Goal: Transaction & Acquisition: Book appointment/travel/reservation

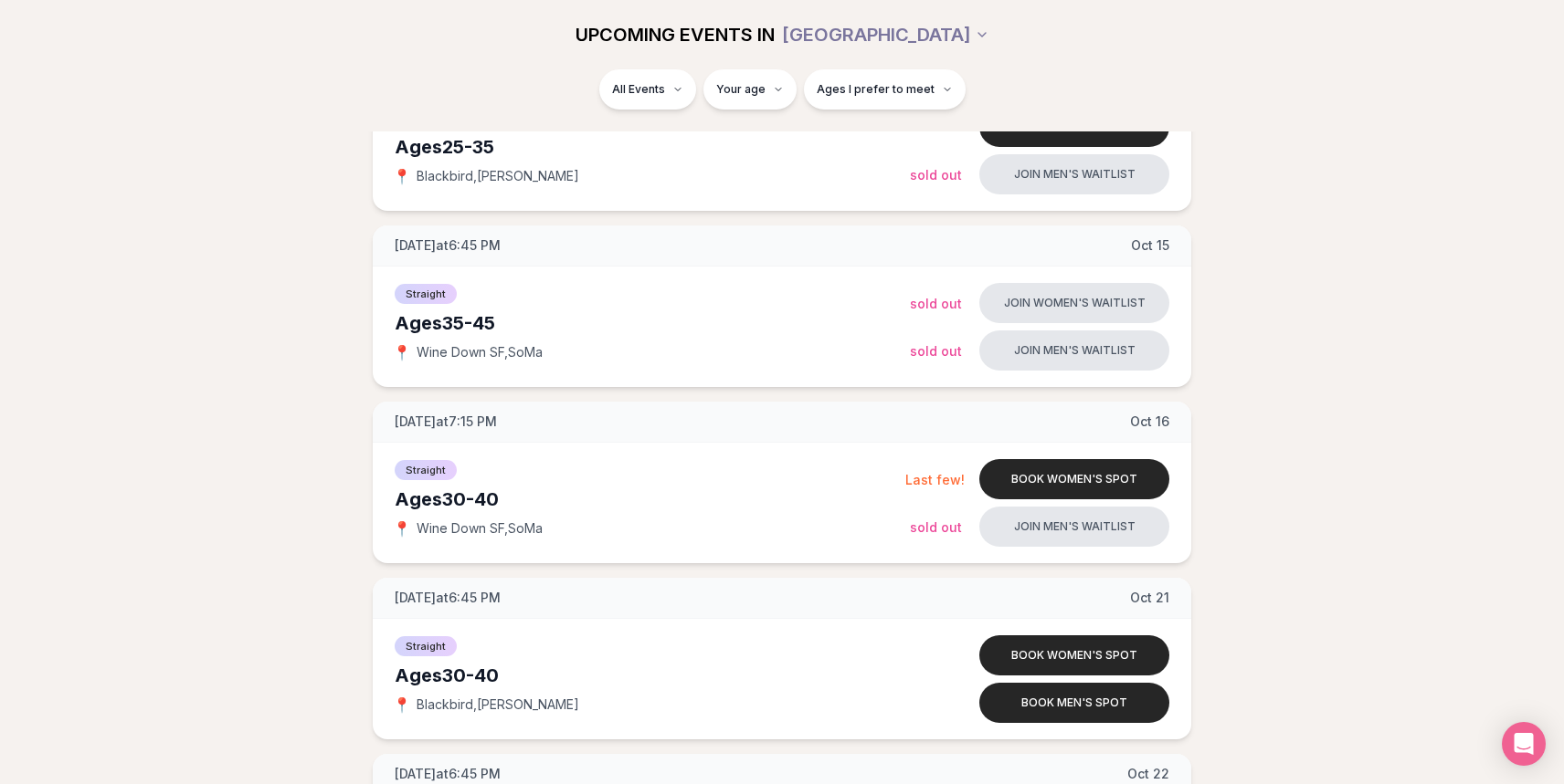
scroll to position [1337, 0]
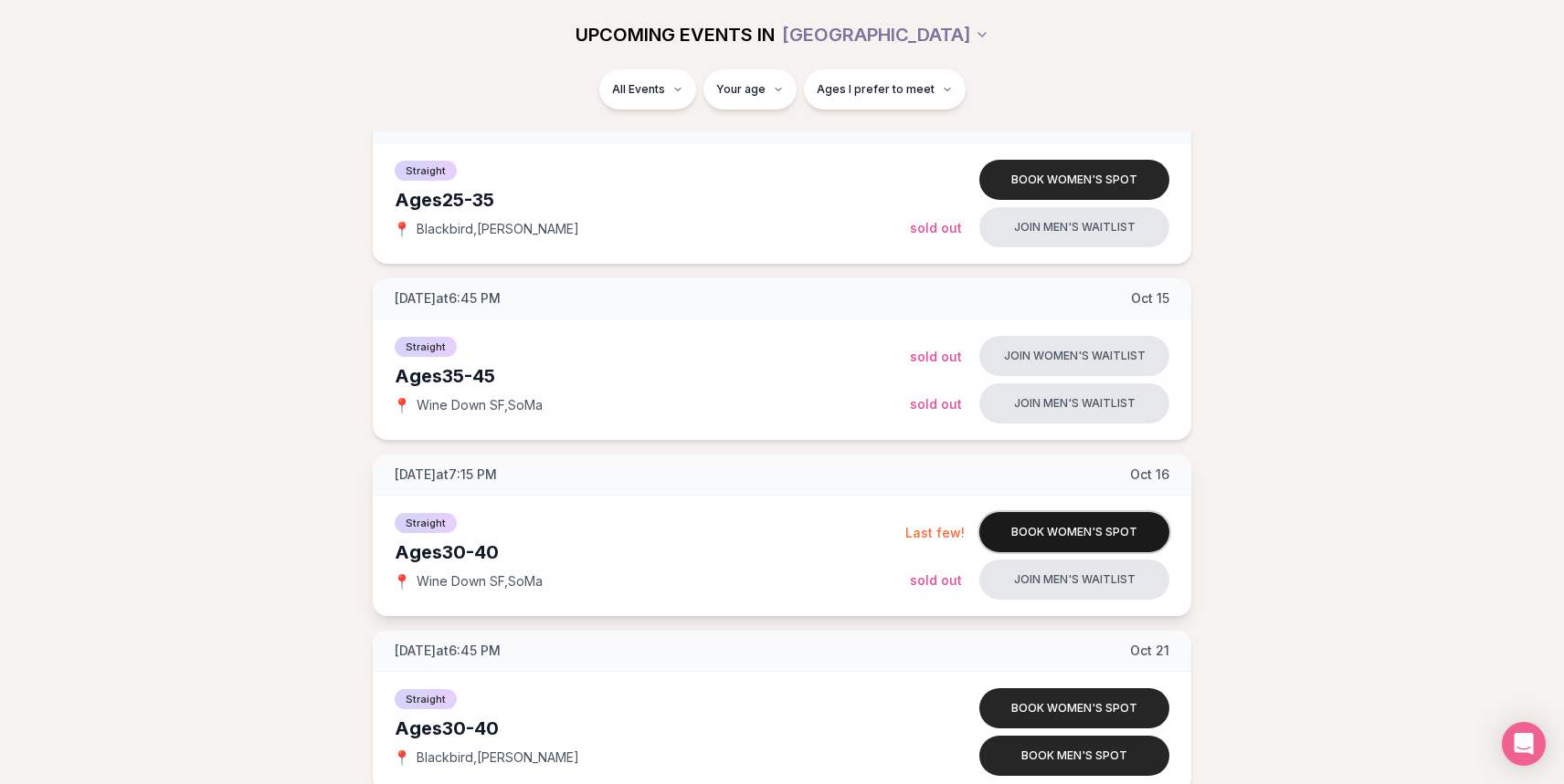
click at [1055, 535] on button "Book women's spot" at bounding box center [1074, 532] width 190 height 40
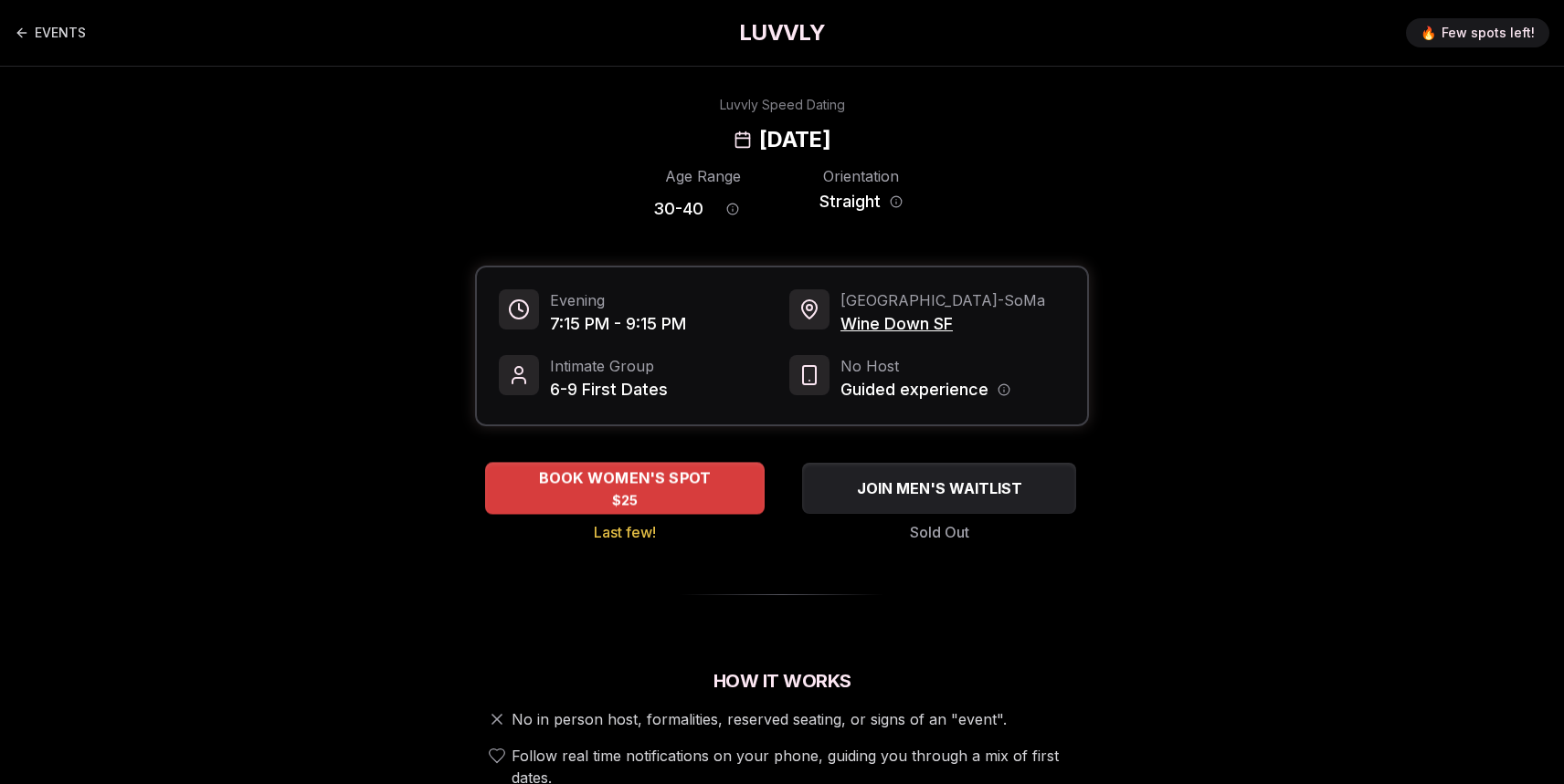
click at [680, 481] on span "BOOK WOMEN'S SPOT" at bounding box center [625, 478] width 180 height 22
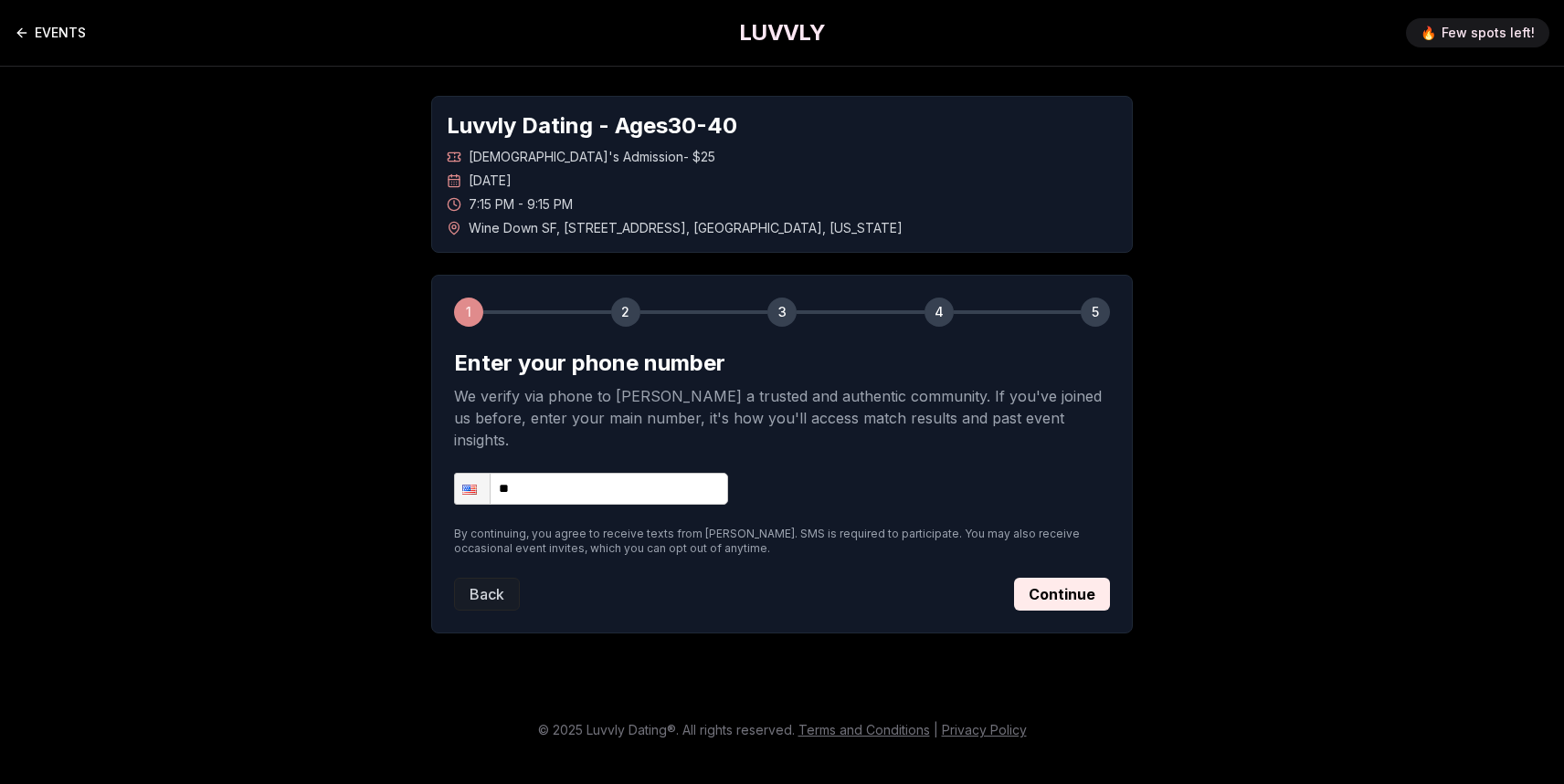
click at [19, 28] on icon "Back to events" at bounding box center [22, 33] width 15 height 15
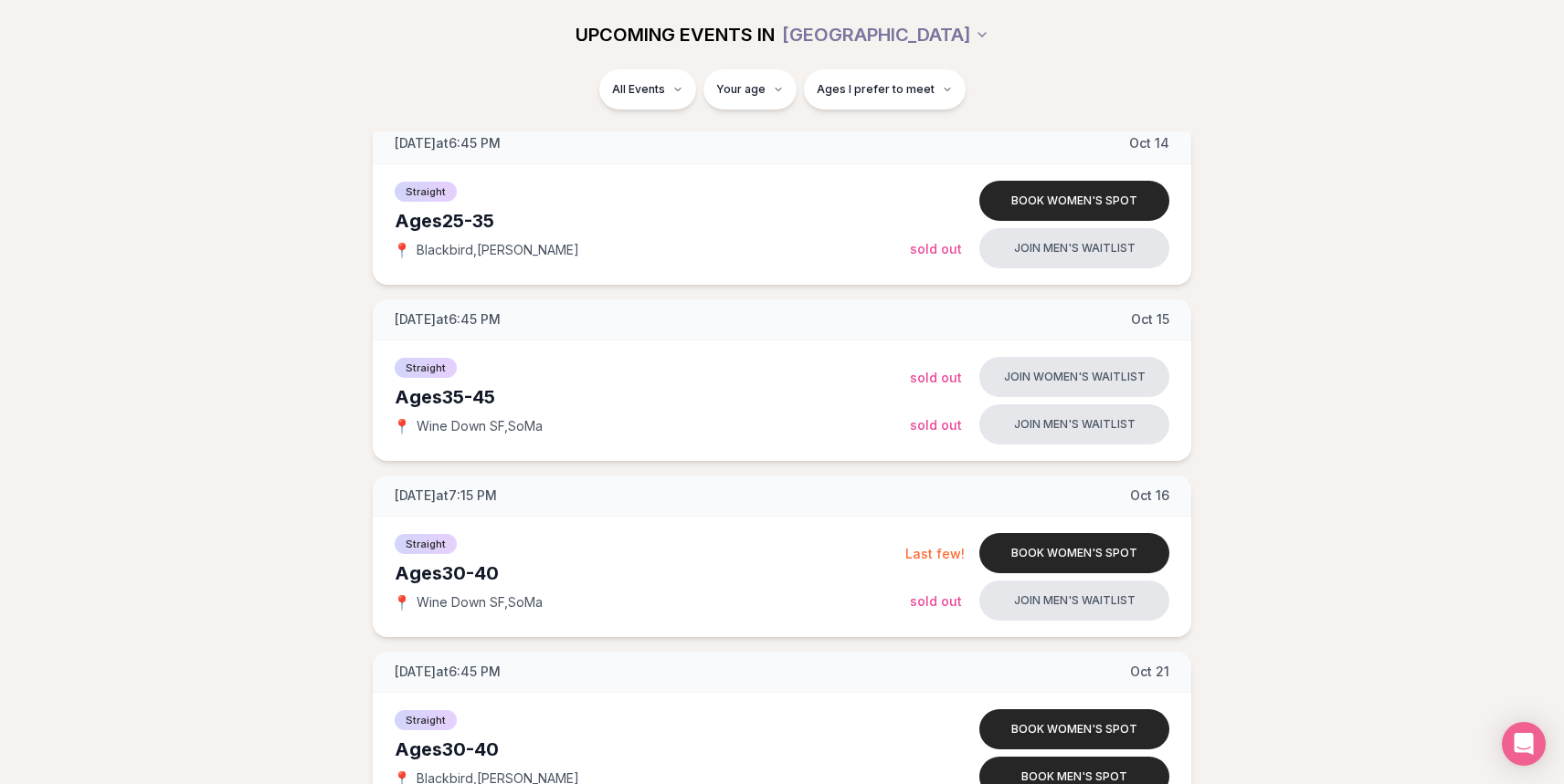
scroll to position [1313, 0]
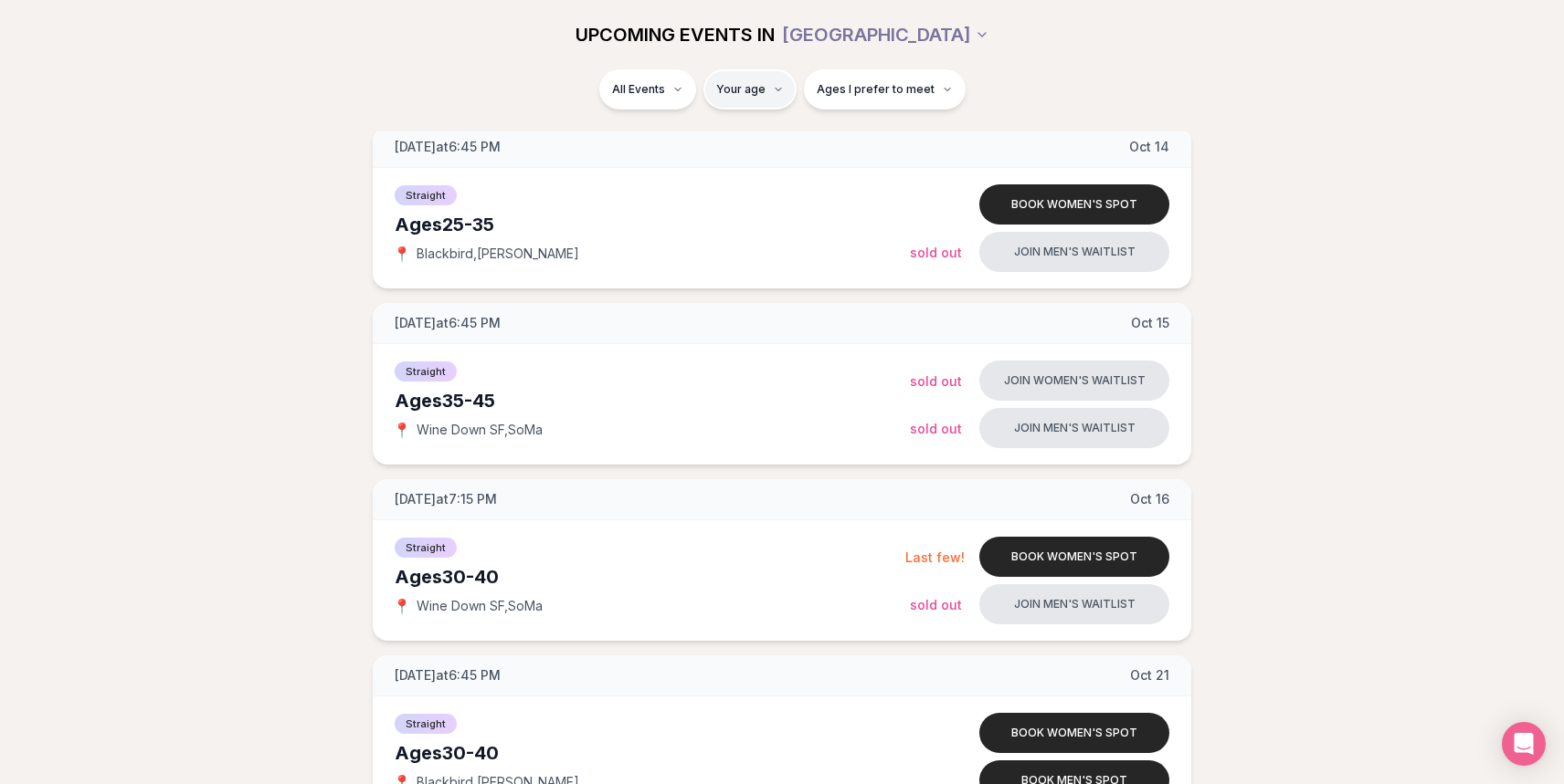
click at [741, 102] on html "Back to home luvvly LOW-PRESSURE SPEED DATING How it Works 💗 3,000 + monthly fi…" at bounding box center [782, 446] width 1564 height 3519
type input "**"
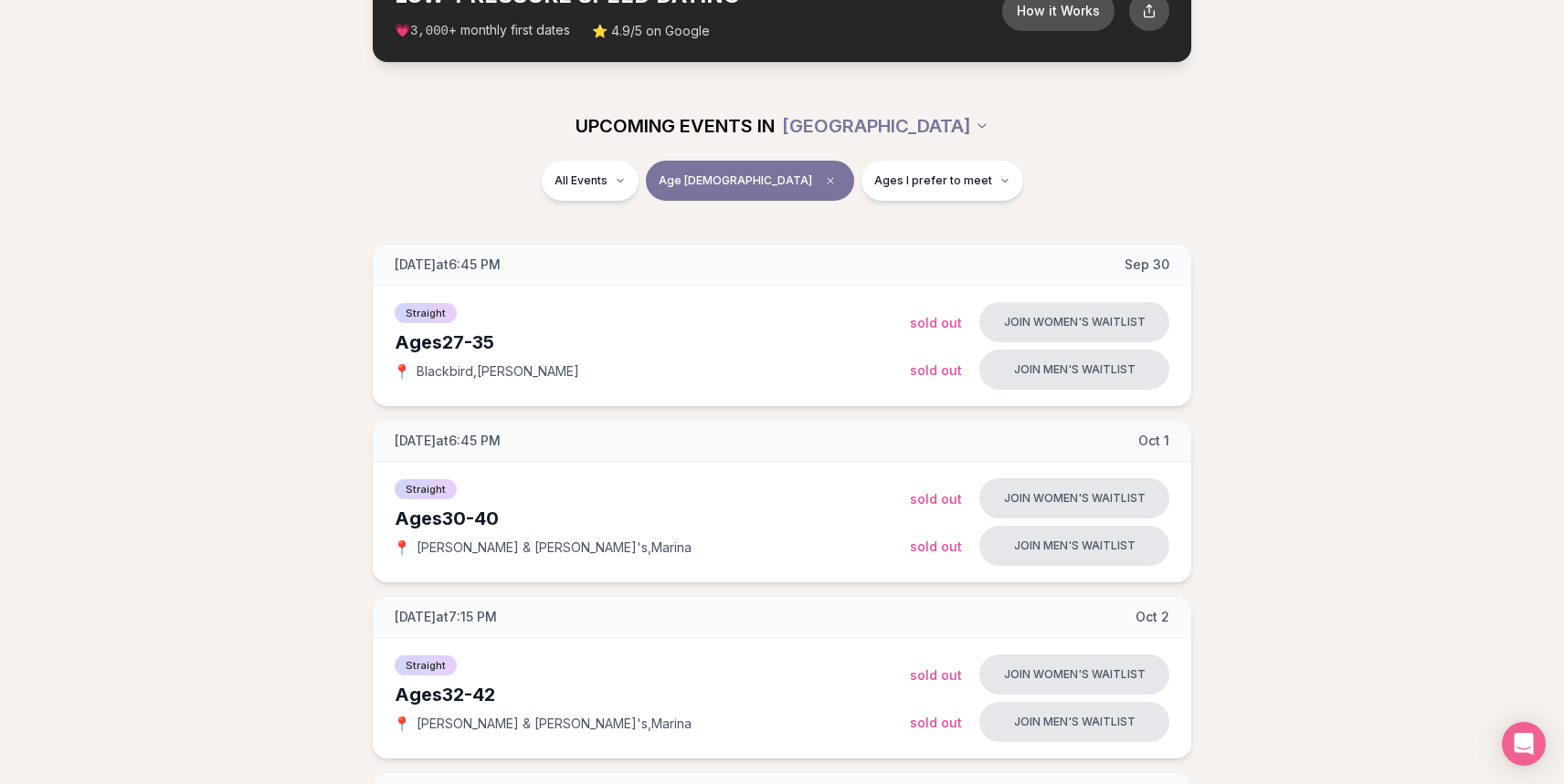
click at [748, 181] on span "Age [DEMOGRAPHIC_DATA]" at bounding box center [736, 181] width 153 height 15
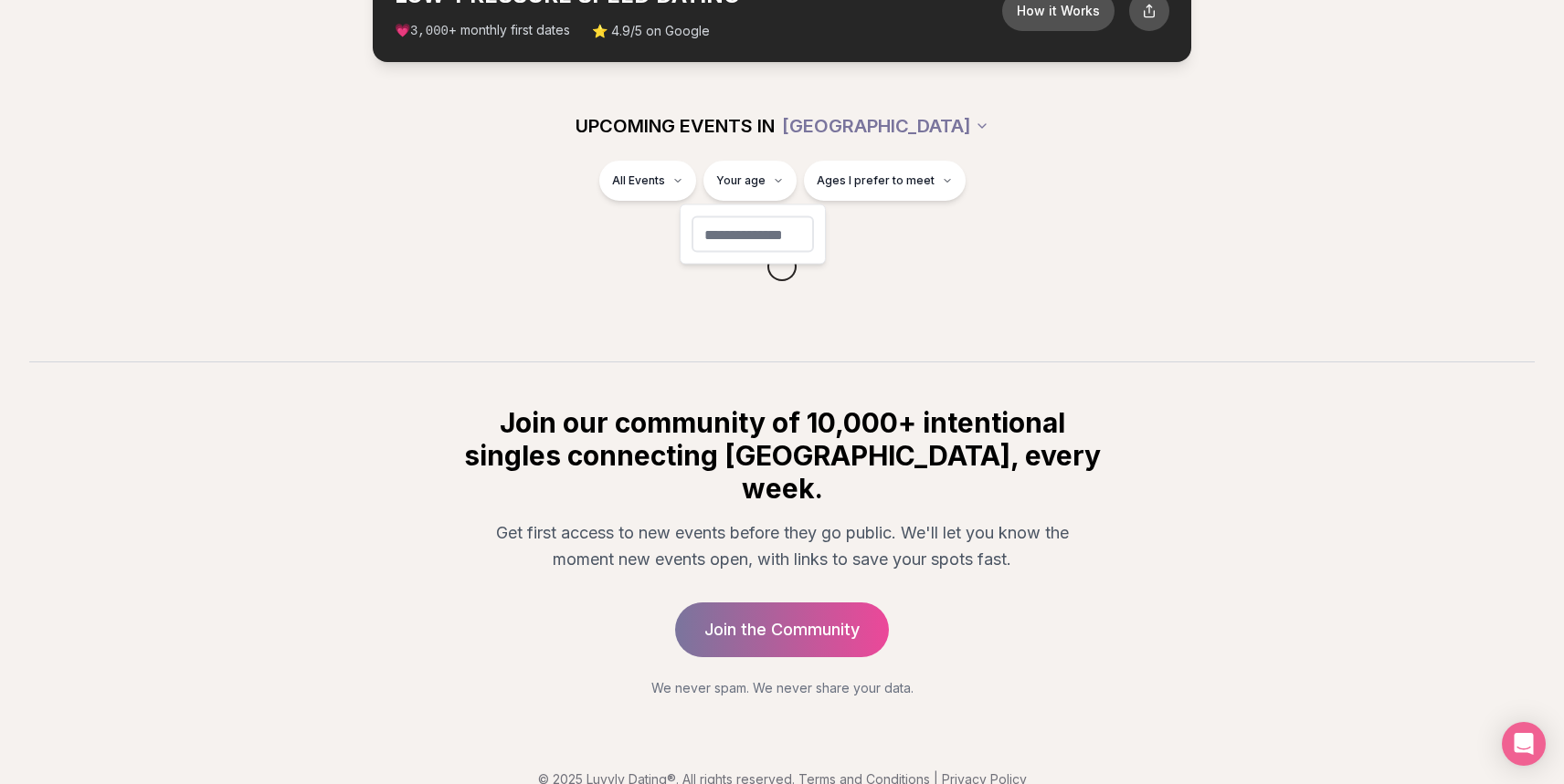
type input "**"
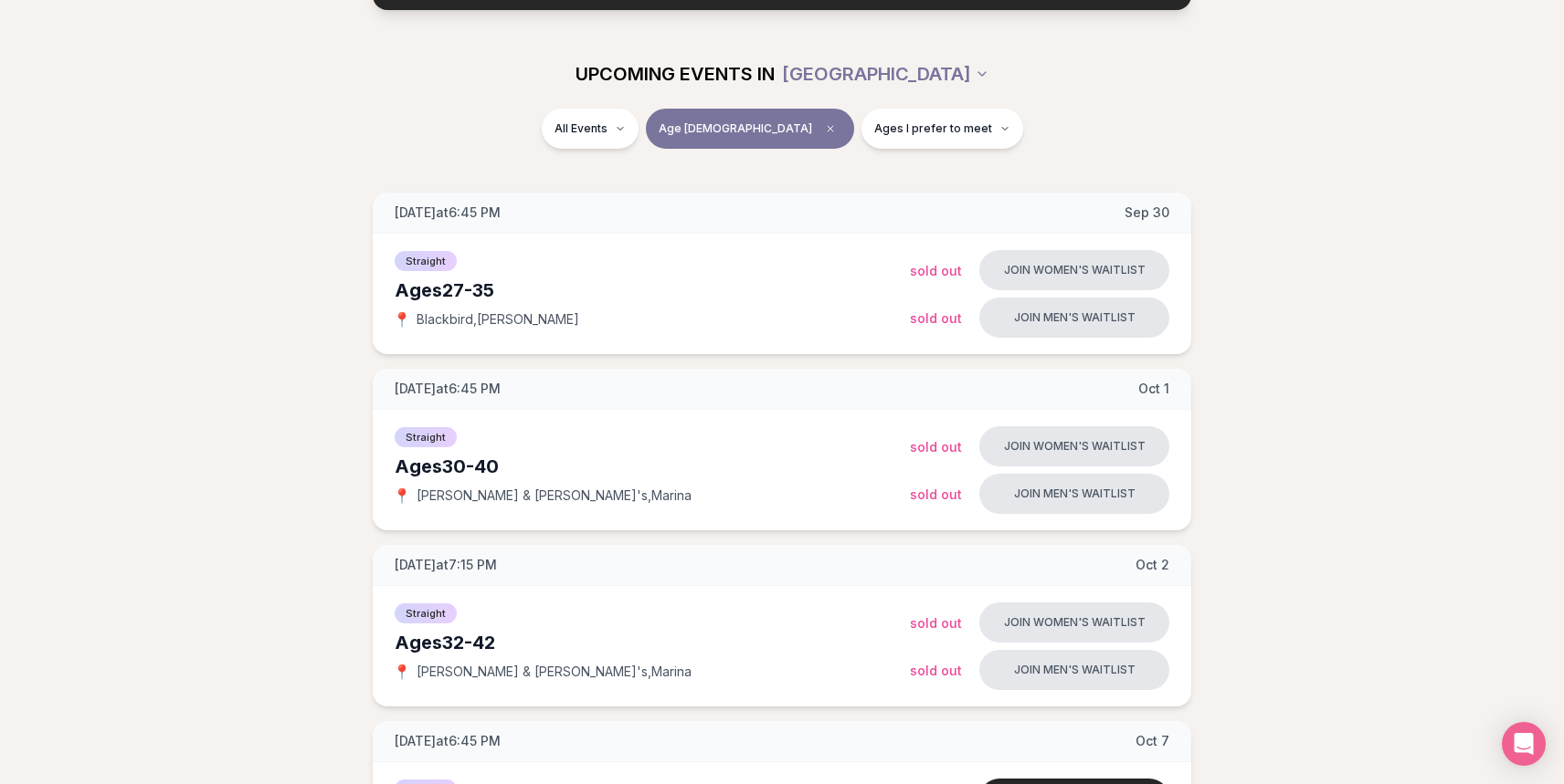
scroll to position [188, 0]
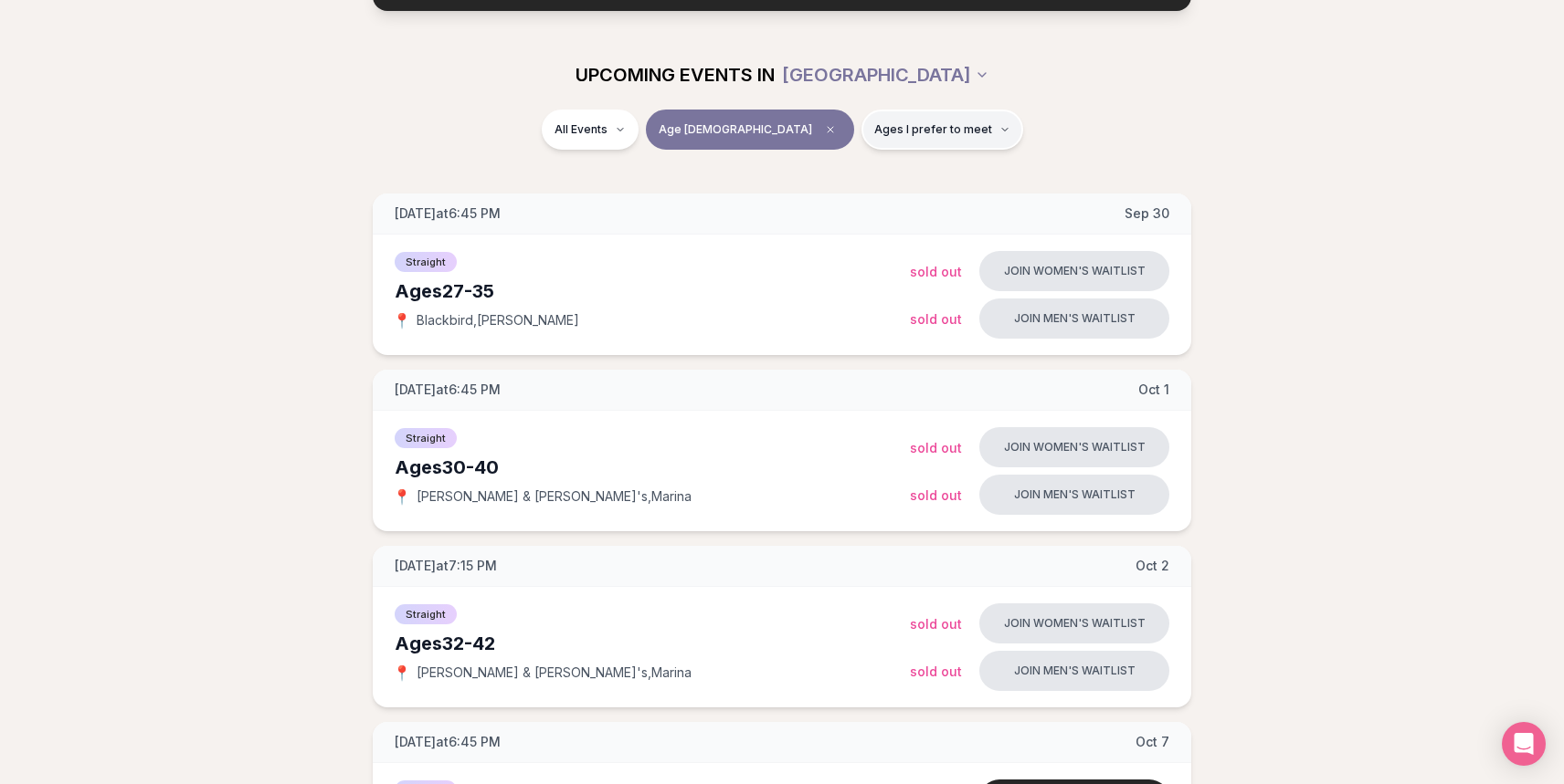
click at [874, 132] on span "Ages I prefer to meet" at bounding box center [933, 130] width 118 height 15
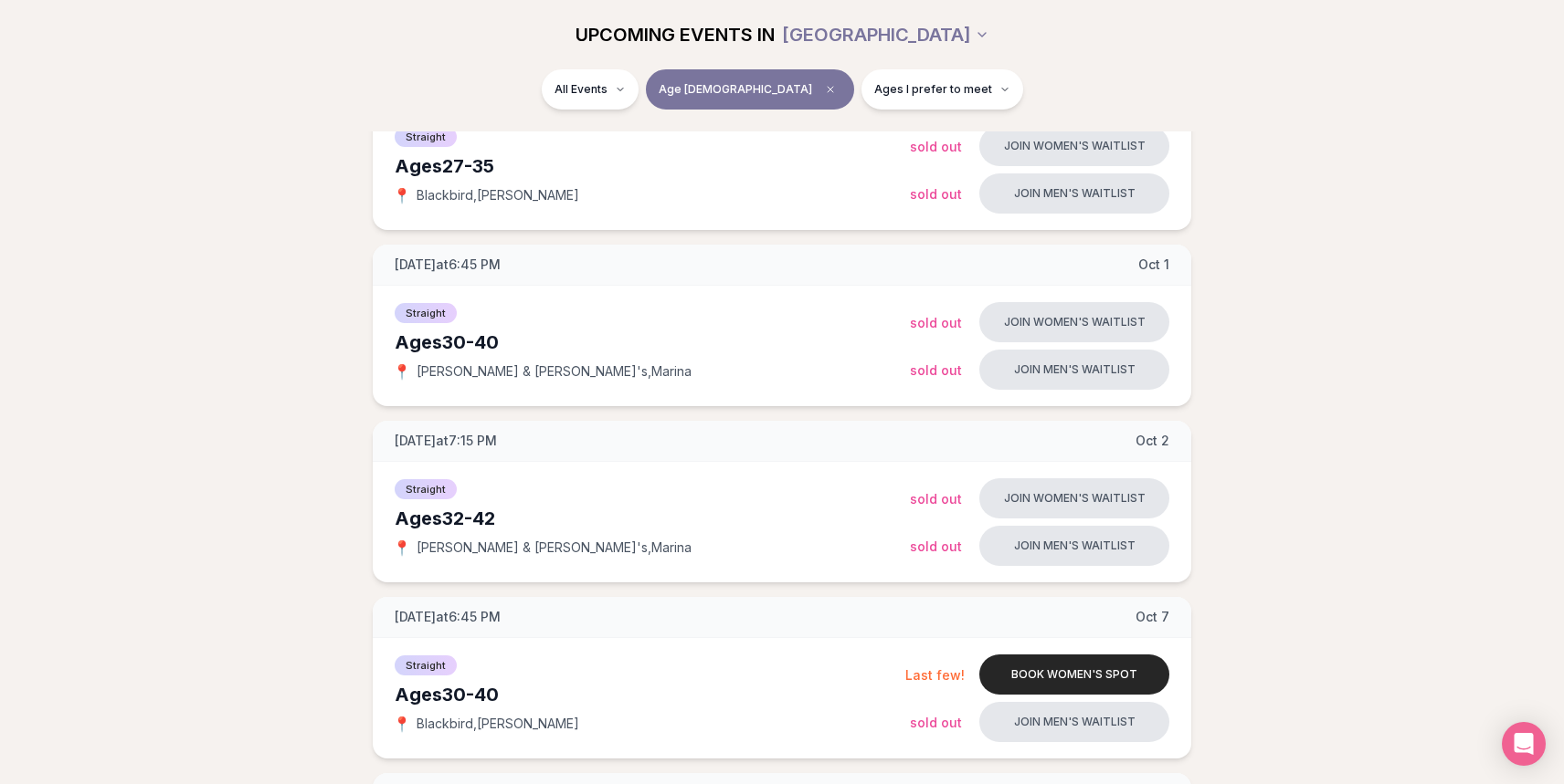
scroll to position [310, 0]
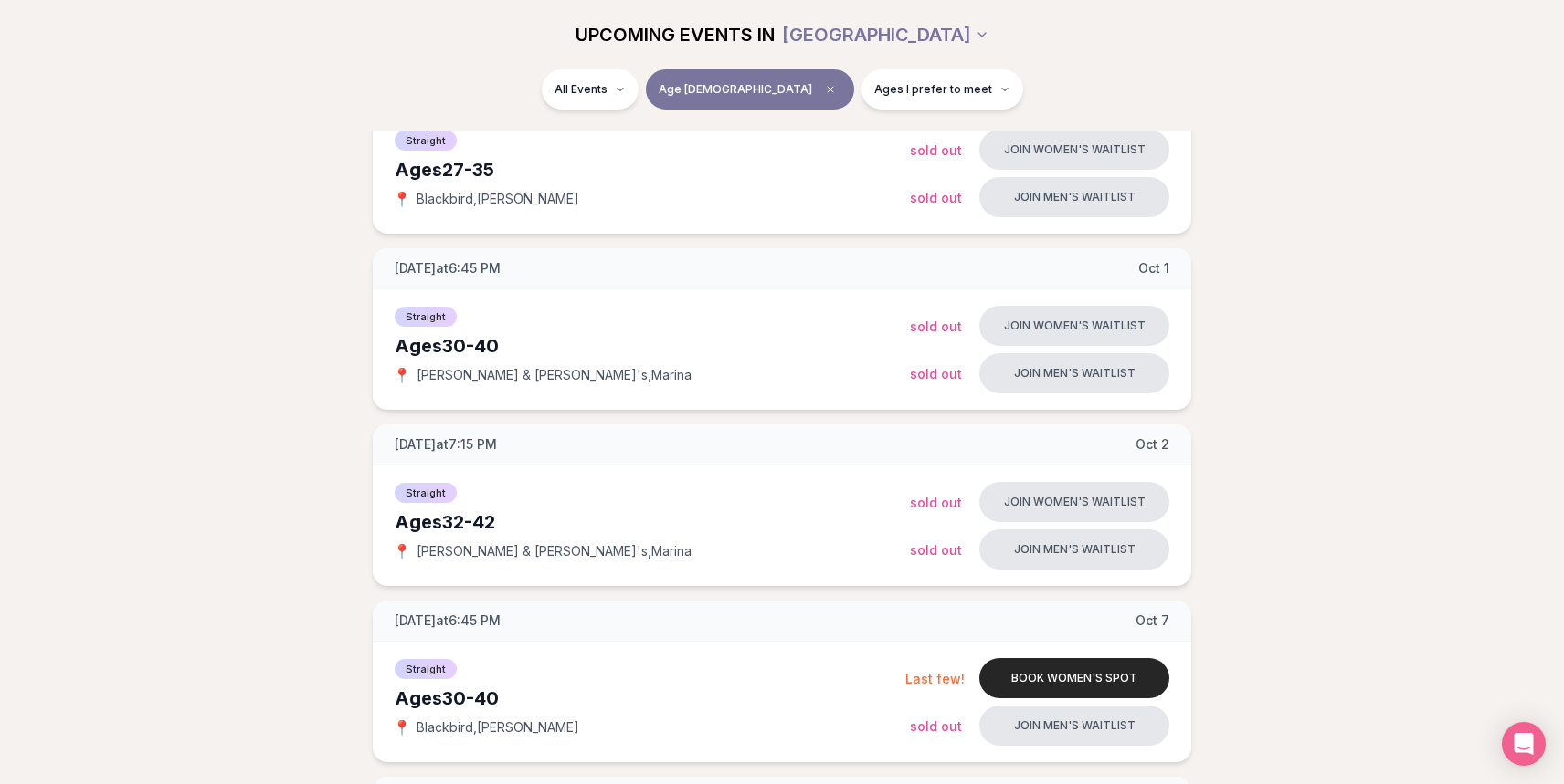
click at [923, 1] on div "UPCOMING EVENTS IN [GEOGRAPHIC_DATA]" at bounding box center [782, 35] width 1052 height 69
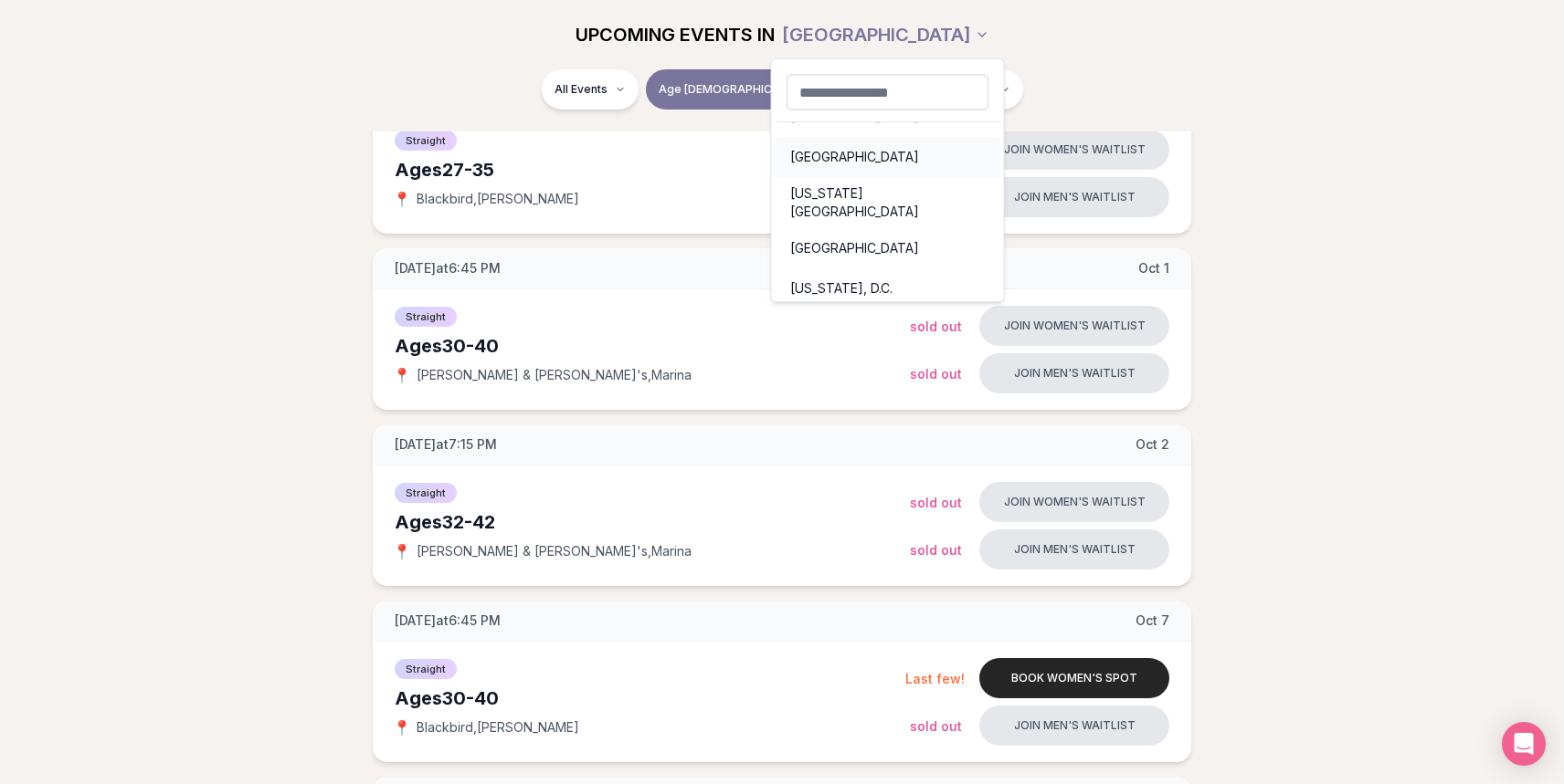
scroll to position [0, 0]
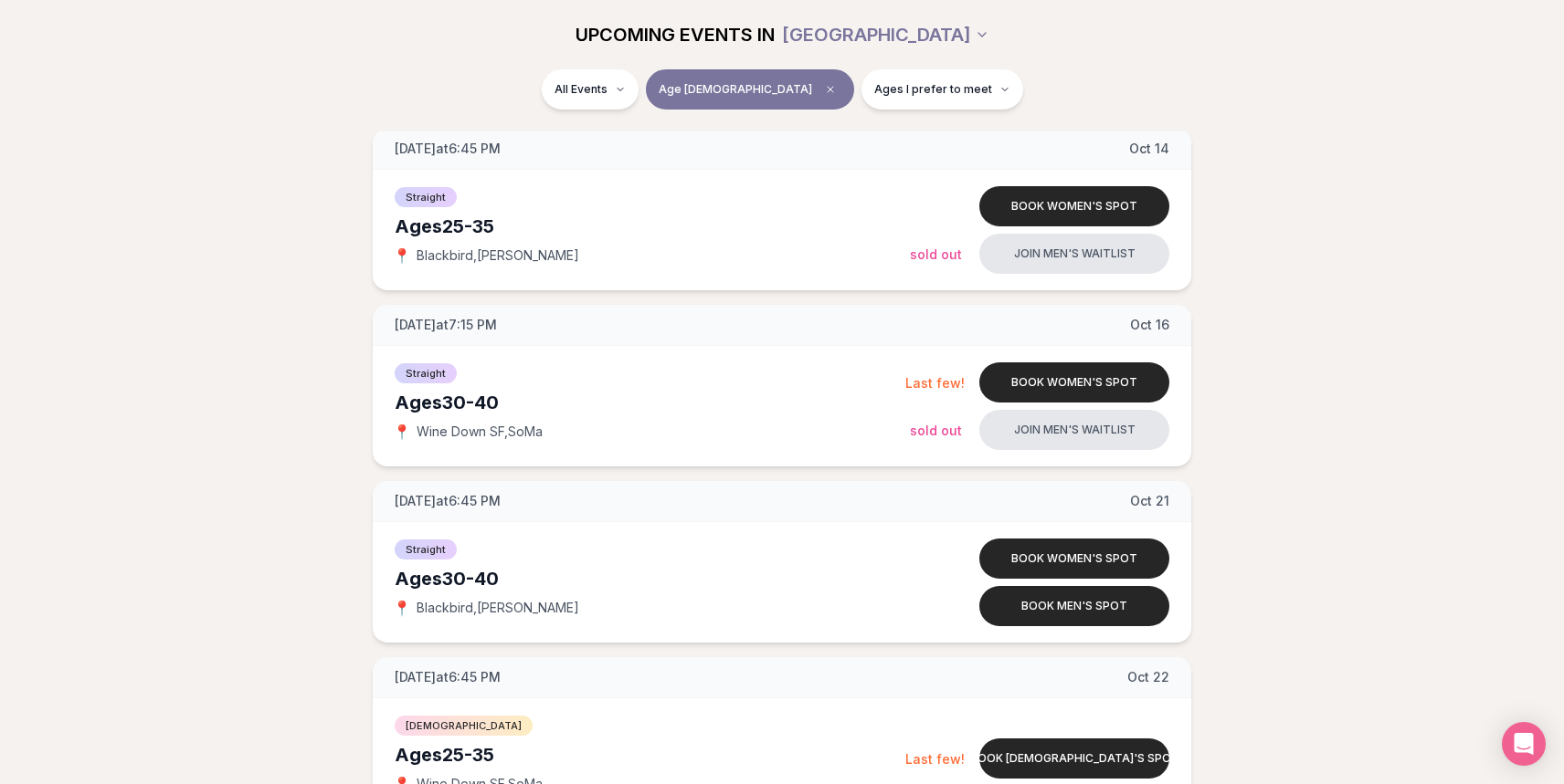
scroll to position [1312, 0]
click at [1072, 378] on button "Book women's spot" at bounding box center [1074, 382] width 190 height 40
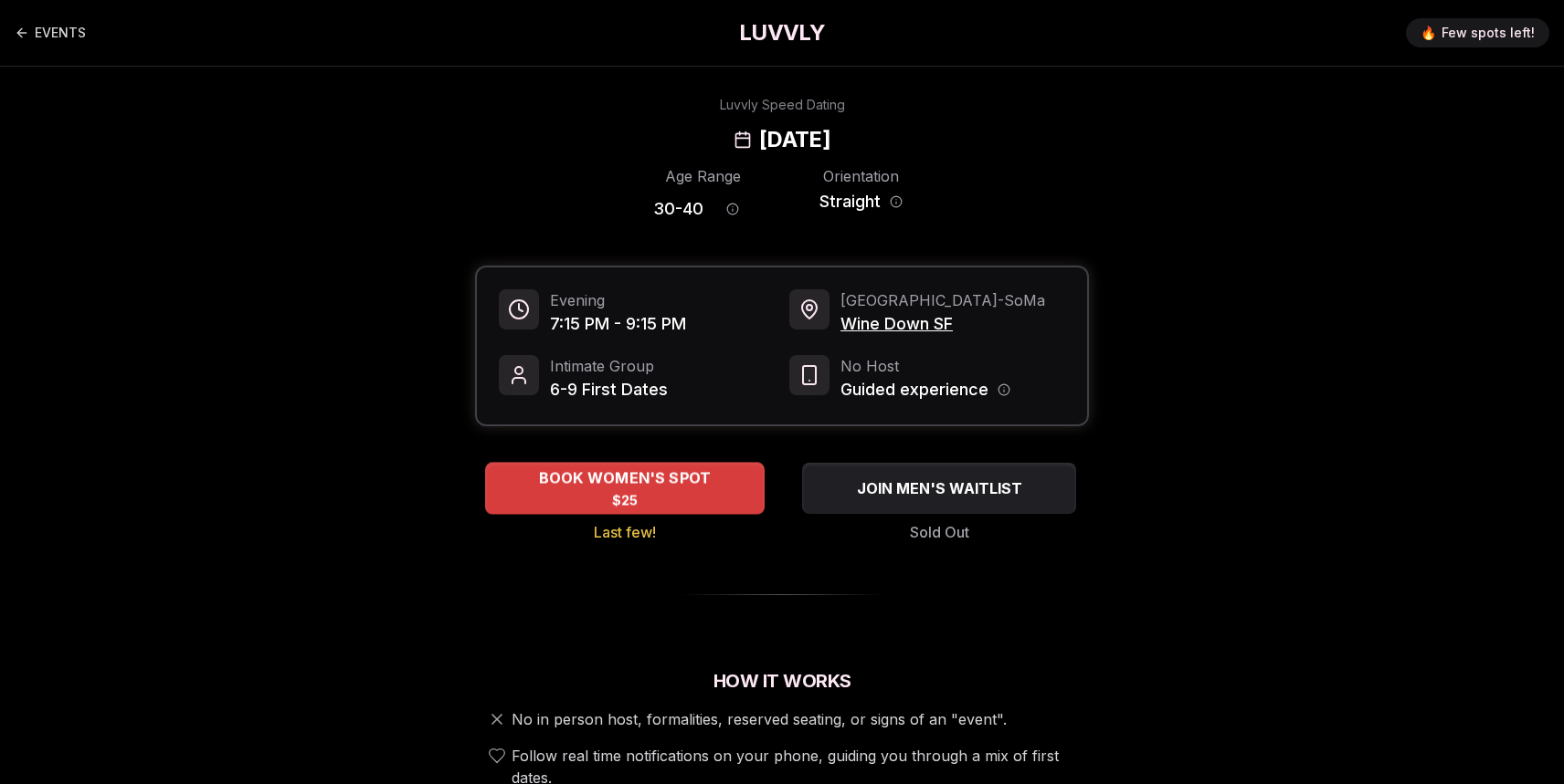
click at [632, 493] on span "$25" at bounding box center [625, 501] width 26 height 19
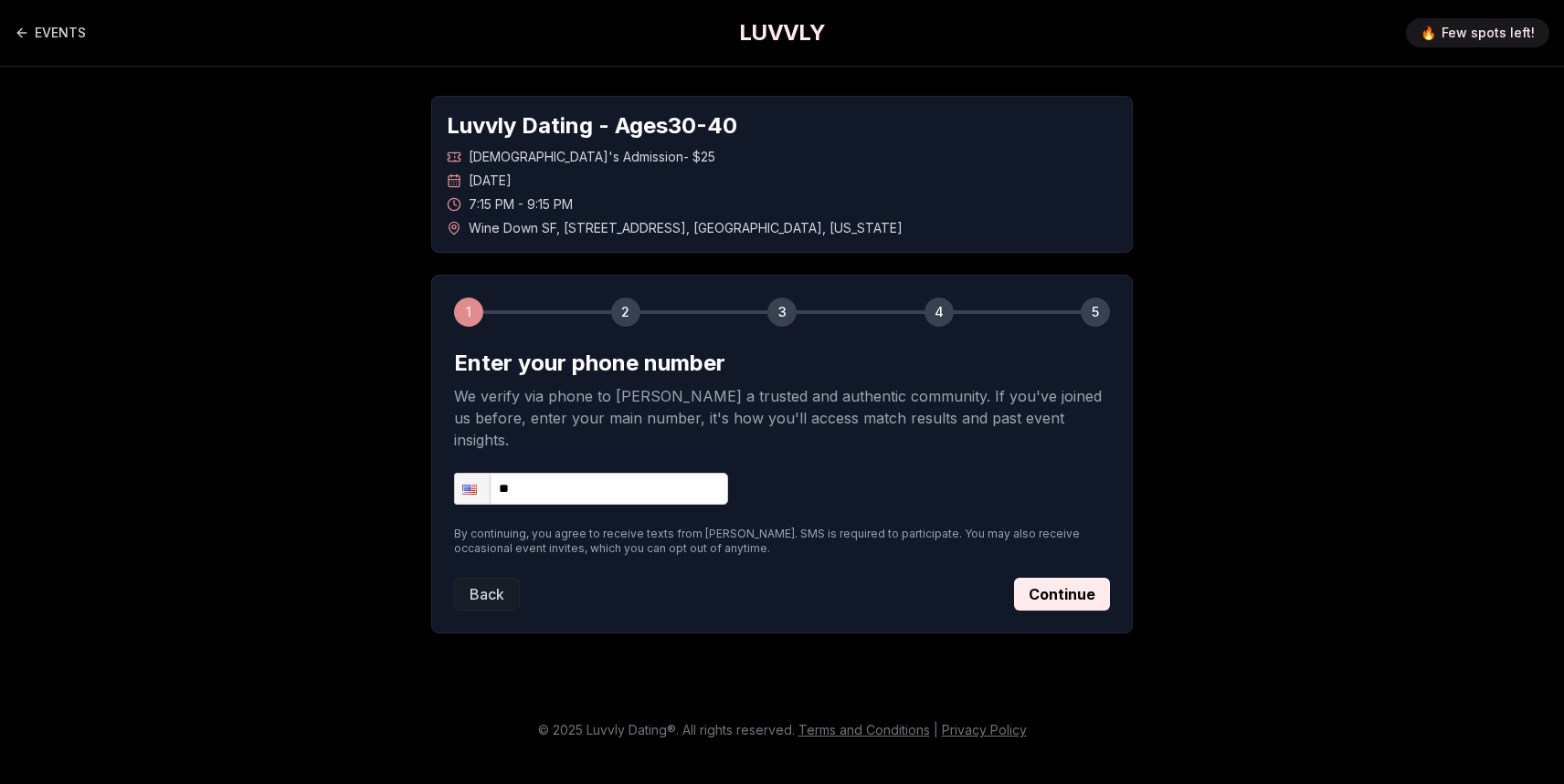
click at [519, 473] on input "**" at bounding box center [591, 489] width 274 height 32
type input "**********"
click at [1065, 578] on button "Continue" at bounding box center [1061, 594] width 95 height 33
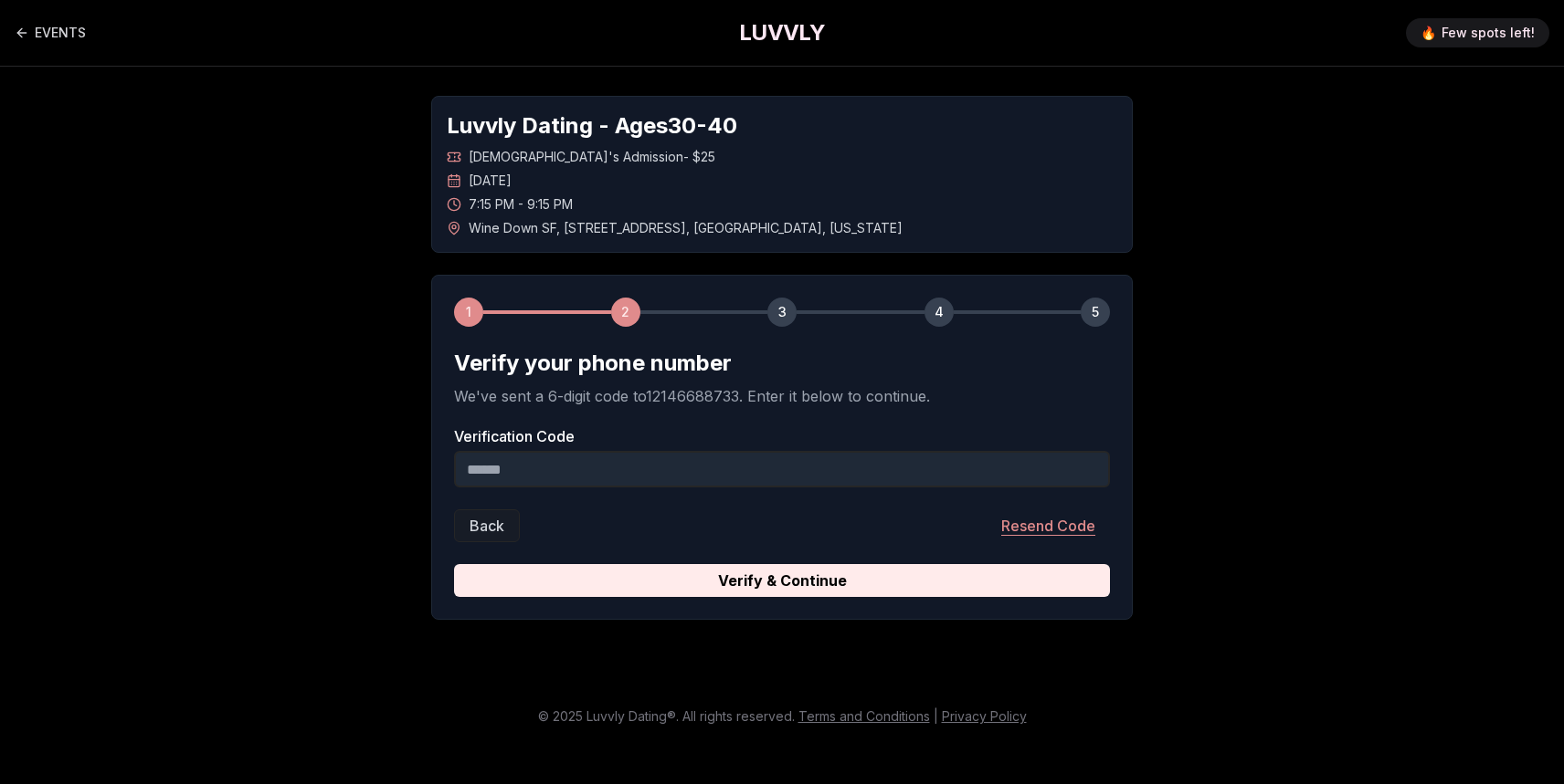
click at [1087, 518] on button "Resend Code" at bounding box center [1048, 526] width 124 height 33
click at [1047, 538] on button "Resend Code" at bounding box center [1048, 526] width 124 height 33
click at [1030, 524] on button "Resend Code" at bounding box center [1048, 526] width 124 height 33
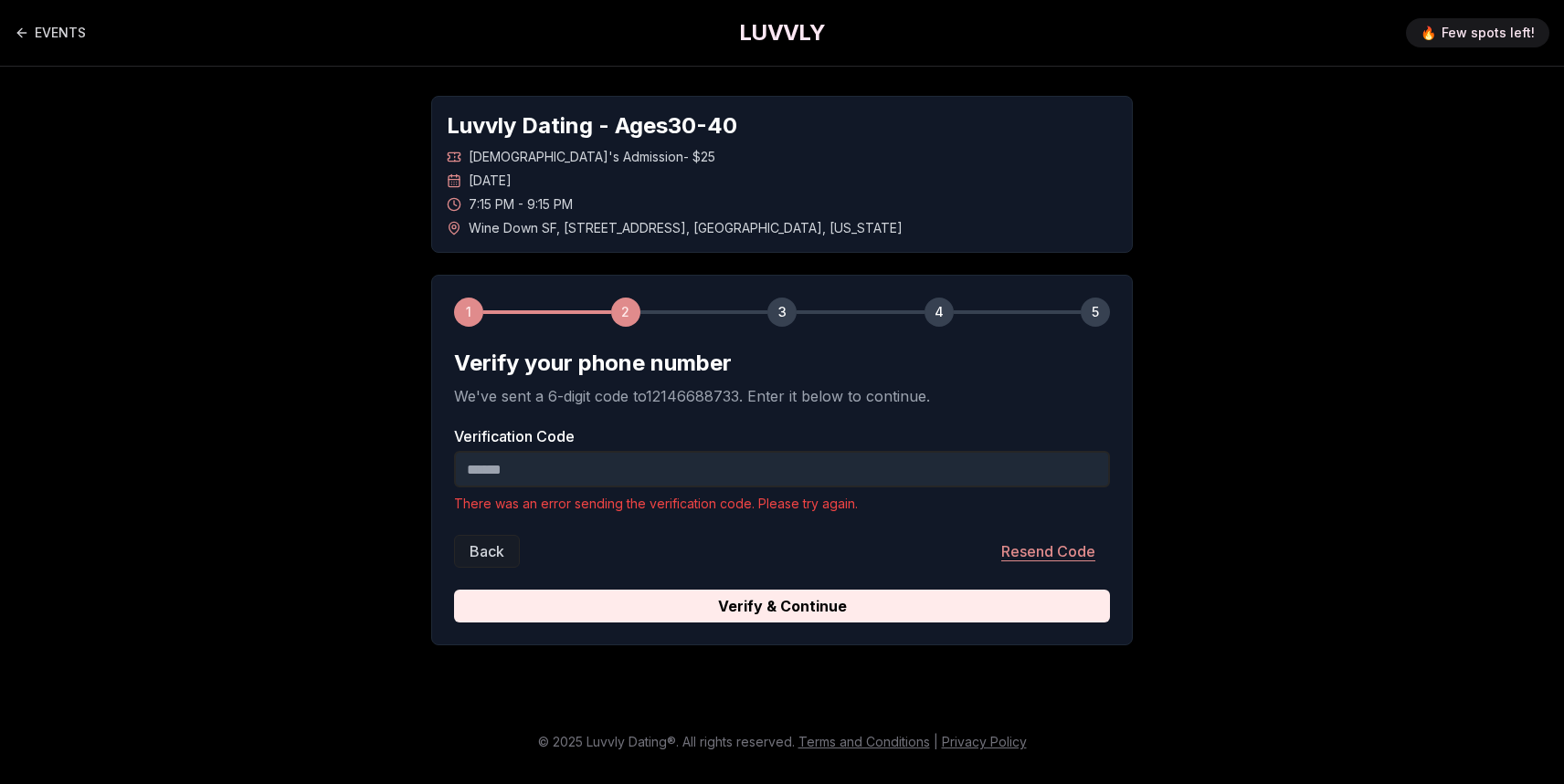
click at [1030, 549] on button "Resend Code" at bounding box center [1048, 551] width 124 height 33
click at [1070, 556] on button "Resend Code" at bounding box center [1048, 551] width 124 height 33
click at [1039, 545] on button "Resend Code" at bounding box center [1048, 551] width 124 height 33
